Goal: Task Accomplishment & Management: Manage account settings

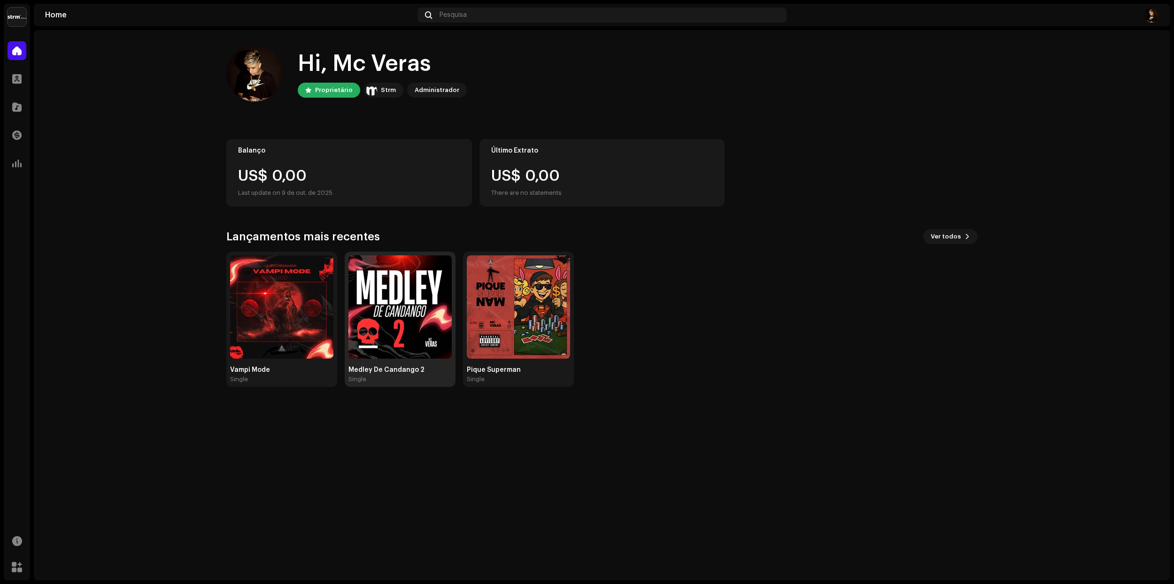
click at [404, 295] on img at bounding box center [399, 306] width 103 height 103
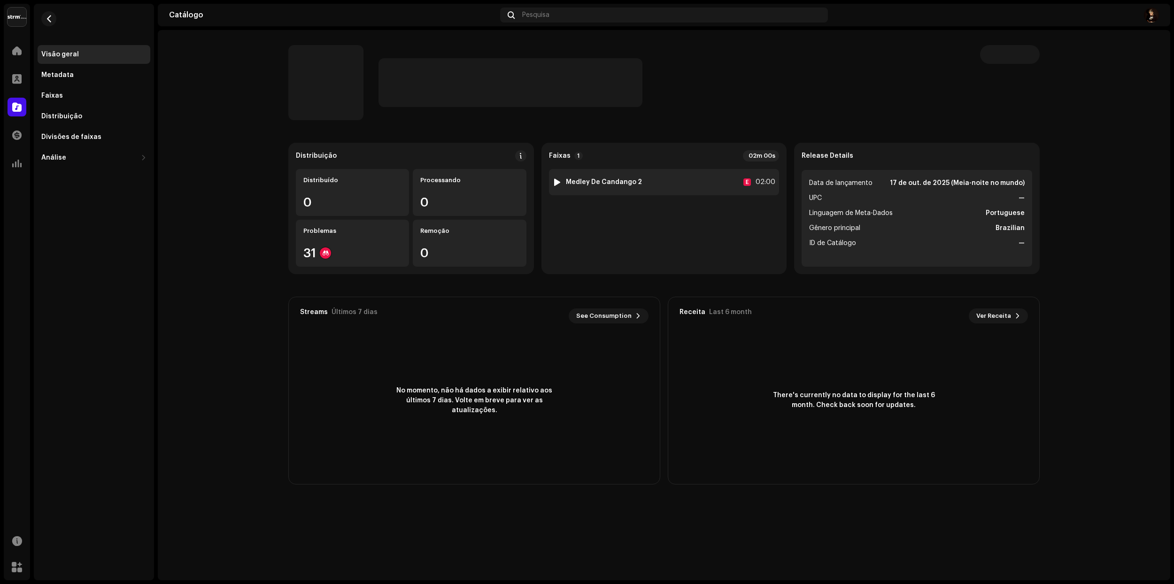
click at [560, 179] on div at bounding box center [557, 182] width 7 height 8
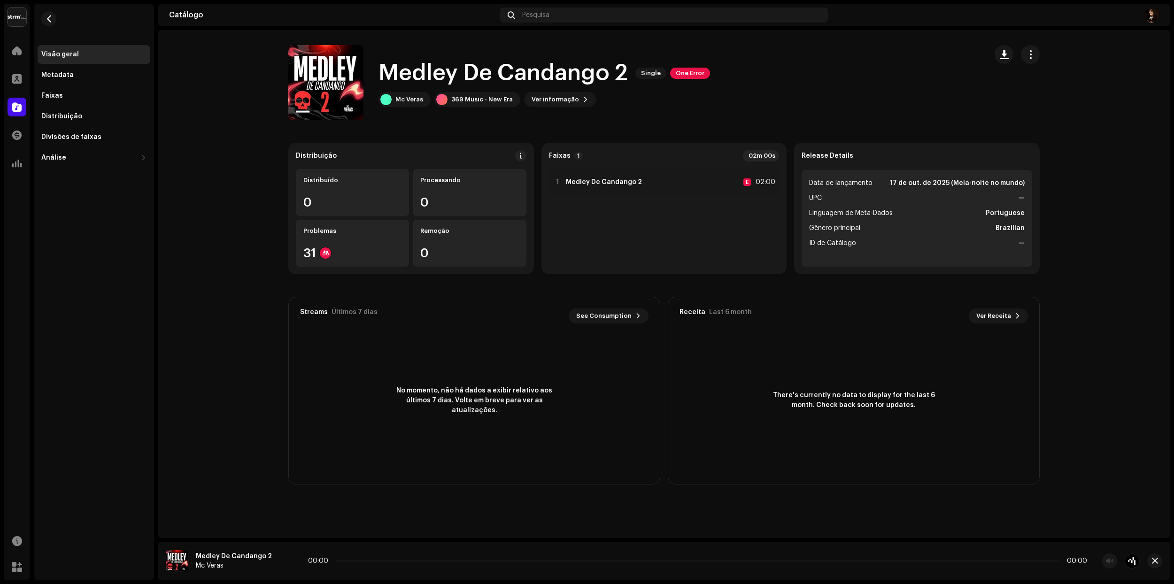
click at [540, 107] on div "Medley De Candango 2 Single One Error Mc Veras 369 Music - New Era Ver informaç…" at bounding box center [633, 82] width 691 height 75
click at [547, 97] on span "Ver informação" at bounding box center [555, 99] width 47 height 19
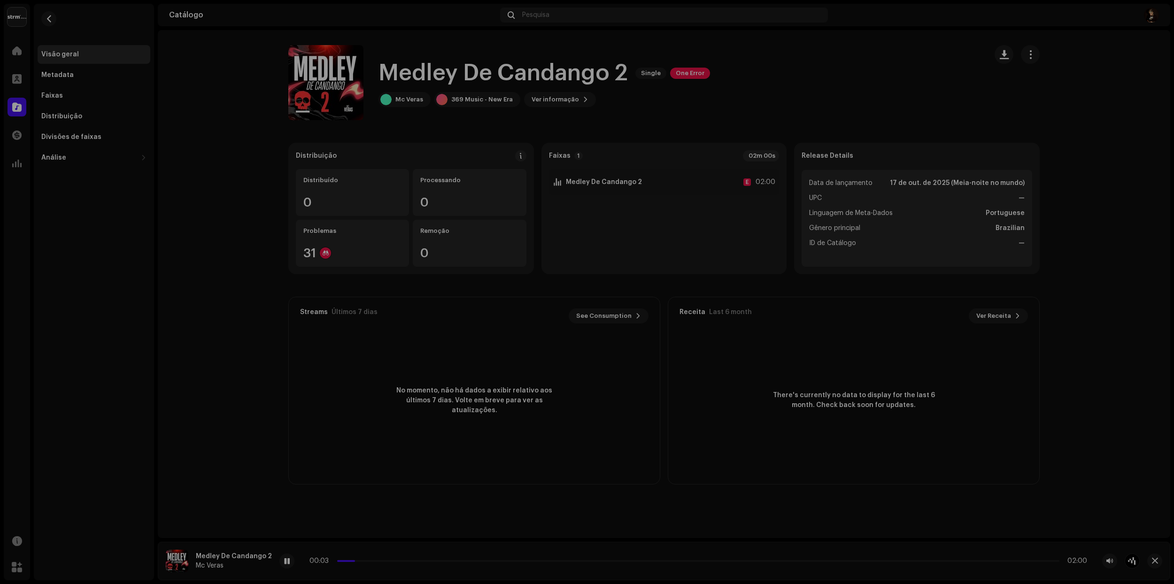
click at [763, 147] on div "Medley De Candango 2 3043882 Metadata Distribuição Linguagem de Meta-Dados Port…" at bounding box center [587, 292] width 1174 height 584
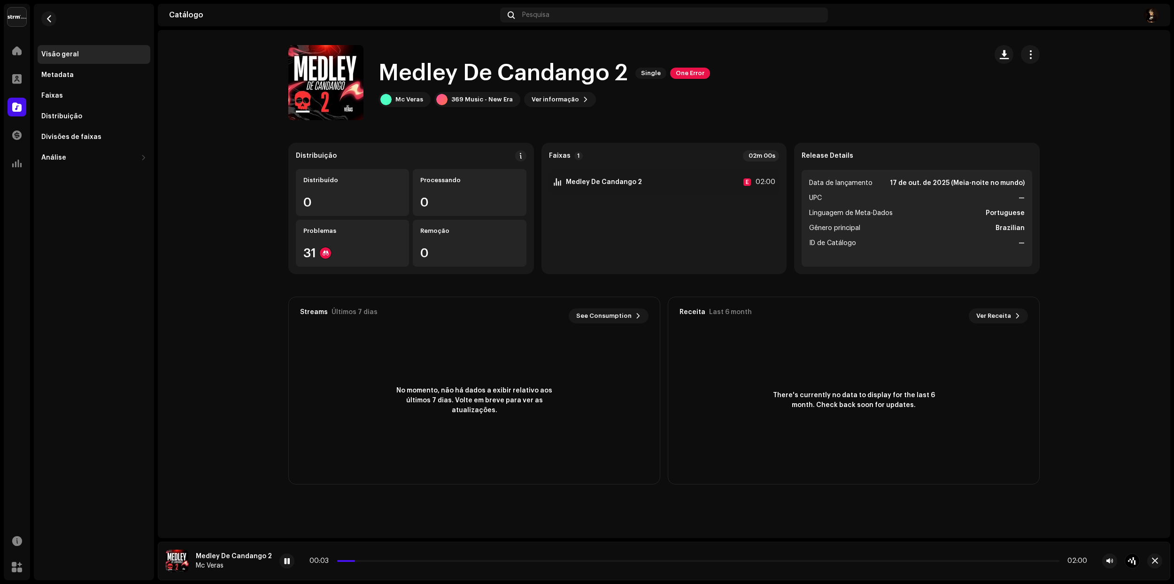
click at [697, 76] on span "One Error" at bounding box center [690, 73] width 40 height 11
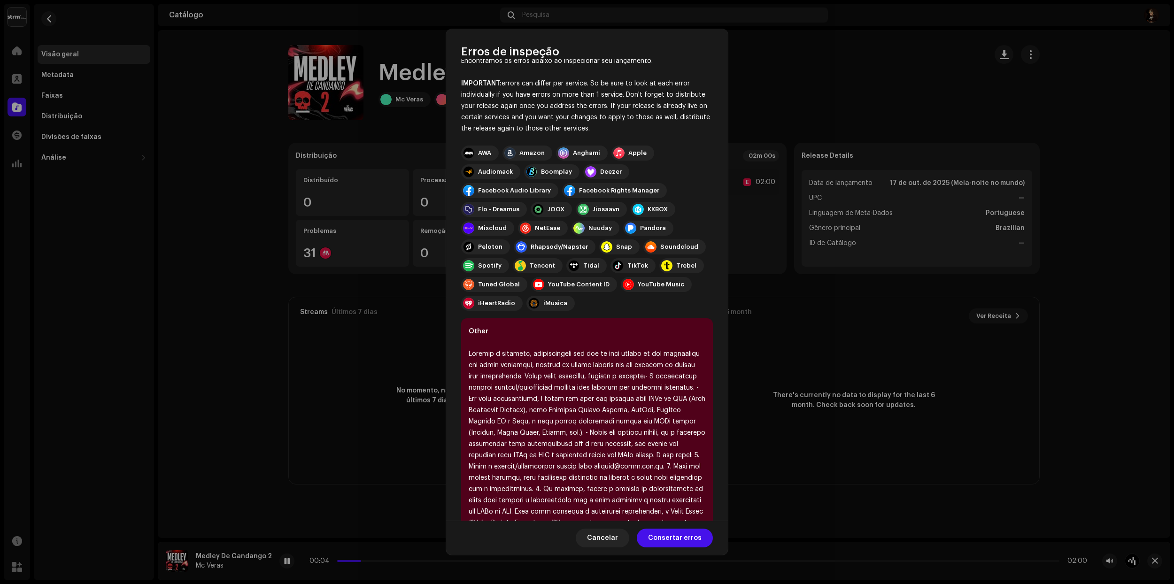
scroll to position [83, 0]
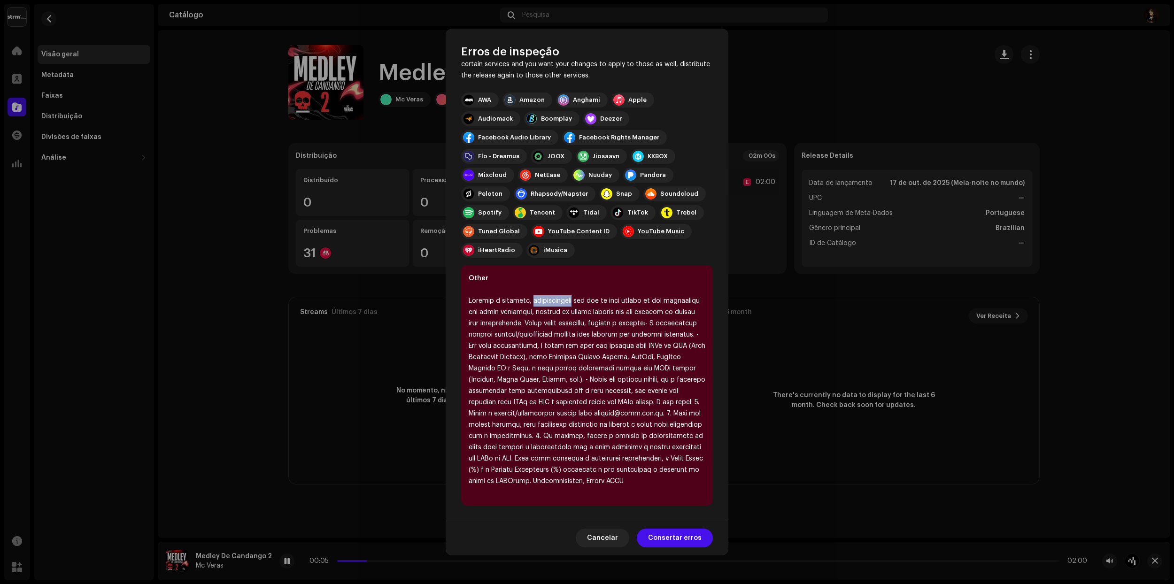
click at [573, 295] on div at bounding box center [587, 391] width 237 height 192
click at [674, 538] on span "Consertar erros" at bounding box center [675, 538] width 54 height 19
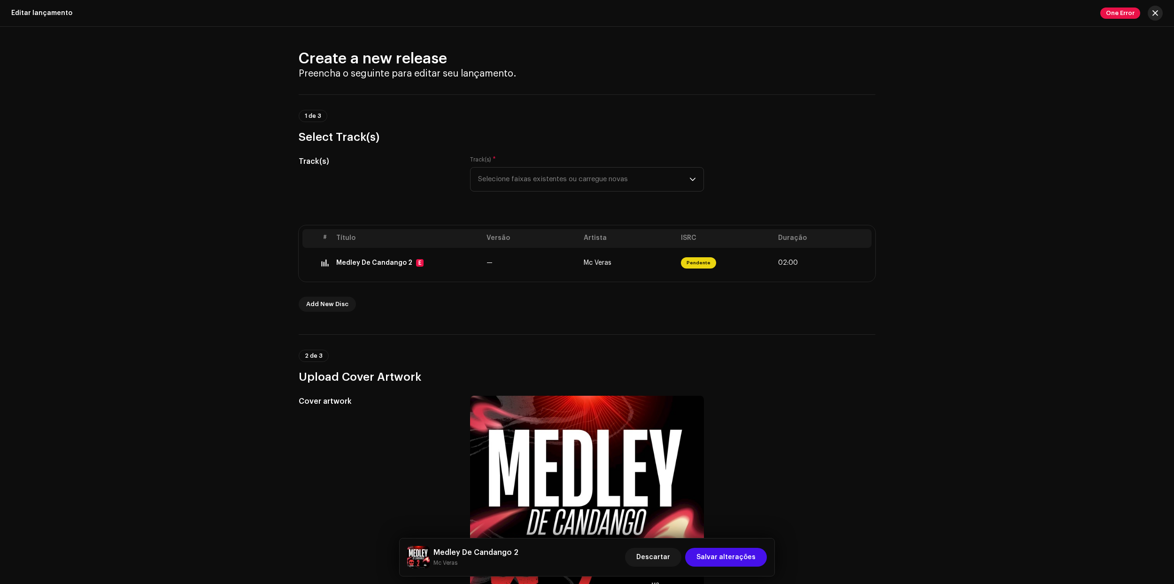
click at [1159, 14] on button "button" at bounding box center [1155, 13] width 15 height 15
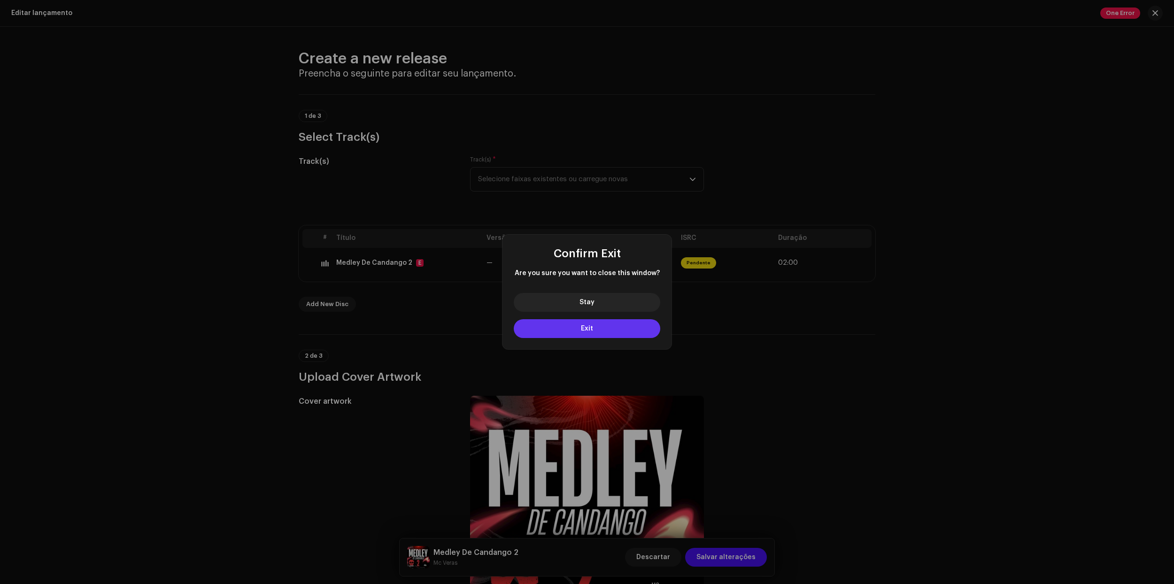
click at [575, 333] on button "Exit" at bounding box center [587, 328] width 147 height 19
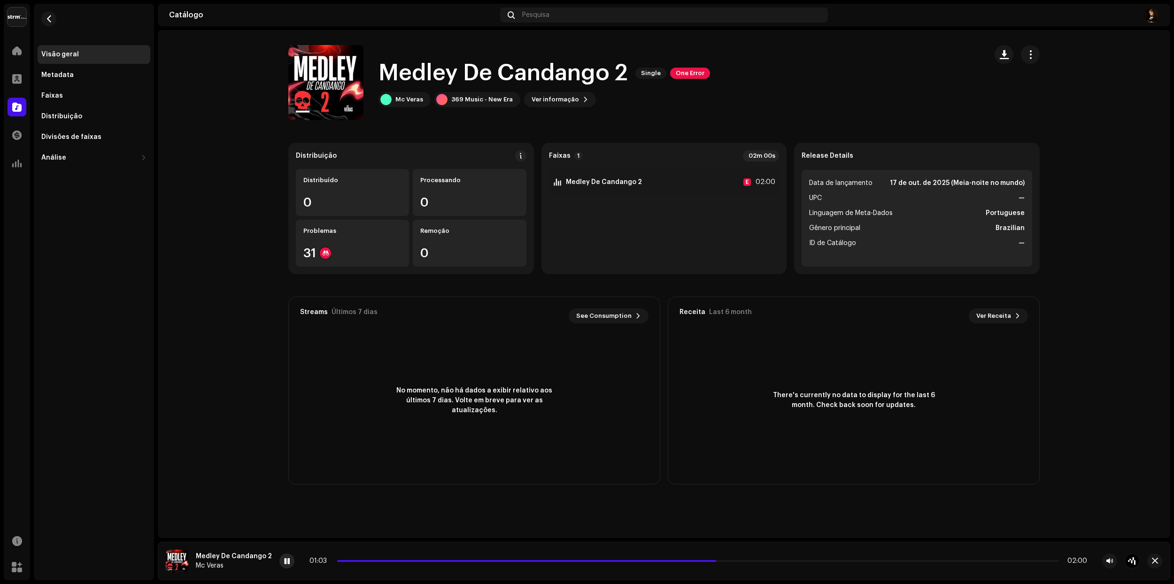
click at [285, 564] on span at bounding box center [287, 562] width 6 height 8
